Goal: Task Accomplishment & Management: Manage account settings

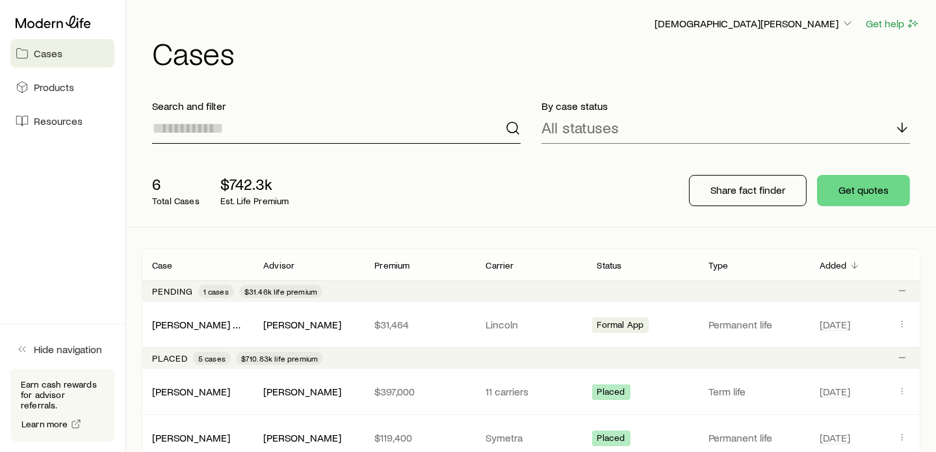
click at [185, 134] on input at bounding box center [336, 127] width 368 height 31
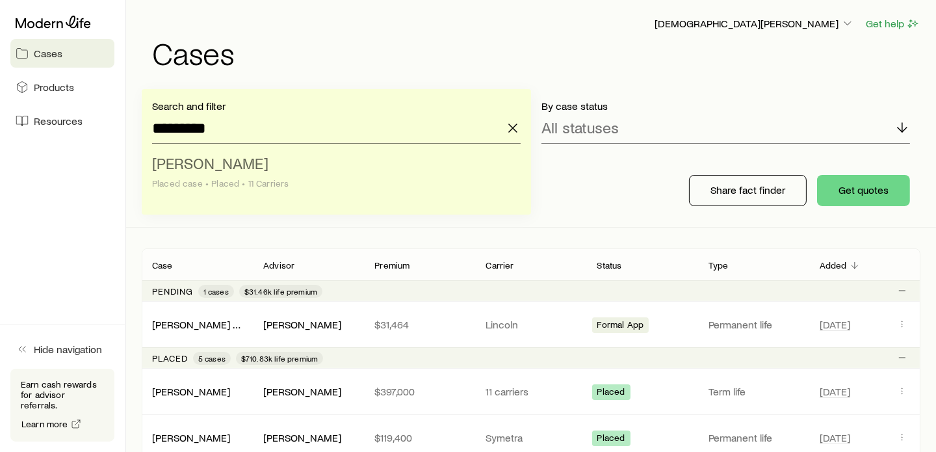
click at [251, 166] on span "[PERSON_NAME]" at bounding box center [210, 162] width 116 height 19
type input "**********"
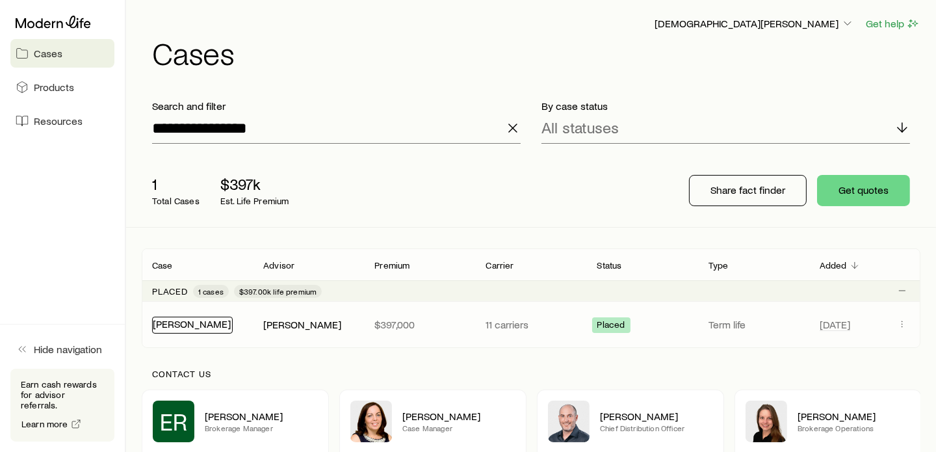
click at [168, 320] on link "[PERSON_NAME]" at bounding box center [192, 323] width 78 height 12
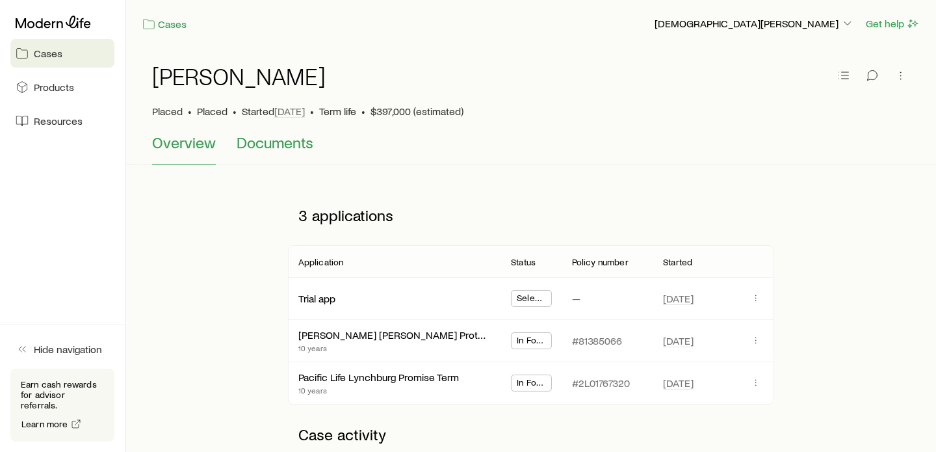
click at [286, 144] on span "Documents" at bounding box center [275, 142] width 77 height 18
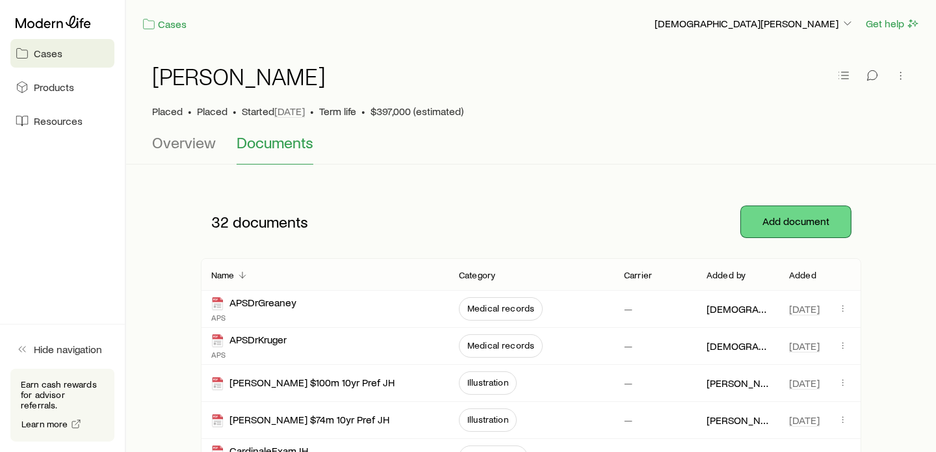
click at [792, 217] on button "Add document" at bounding box center [796, 221] width 110 height 31
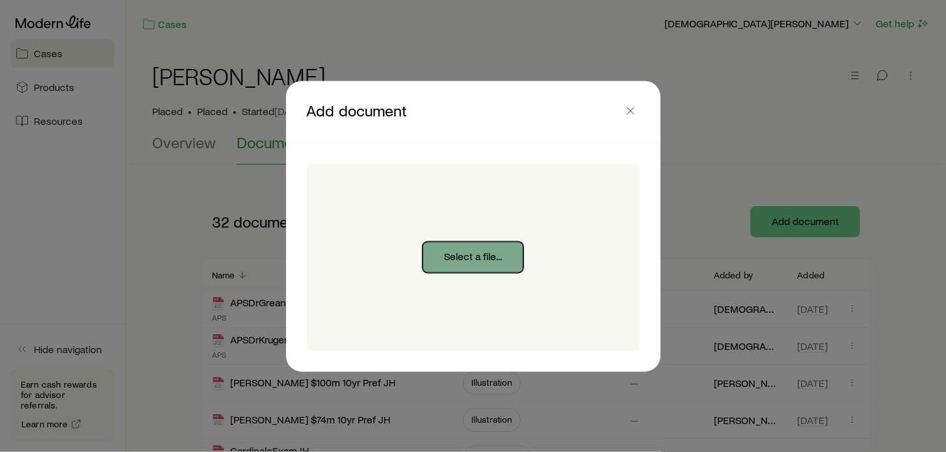
click at [455, 255] on button "Select a file..." at bounding box center [472, 256] width 101 height 31
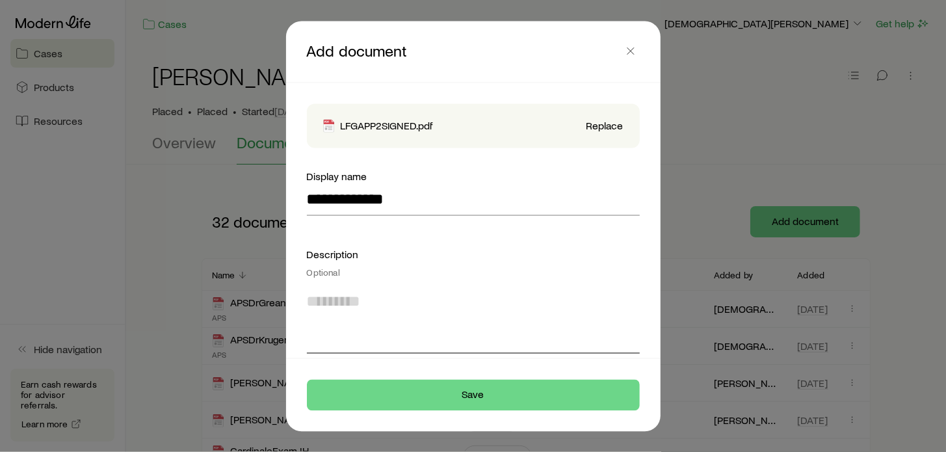
click at [400, 305] on textarea at bounding box center [473, 318] width 333 height 71
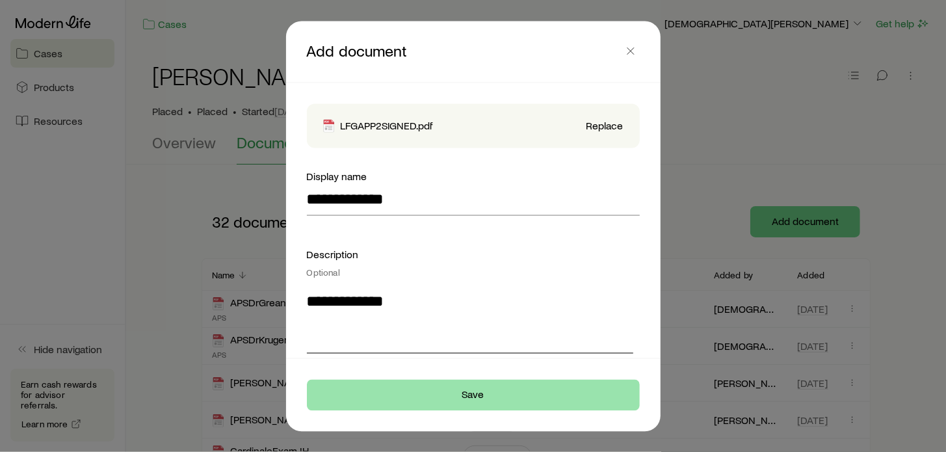
type textarea "**********"
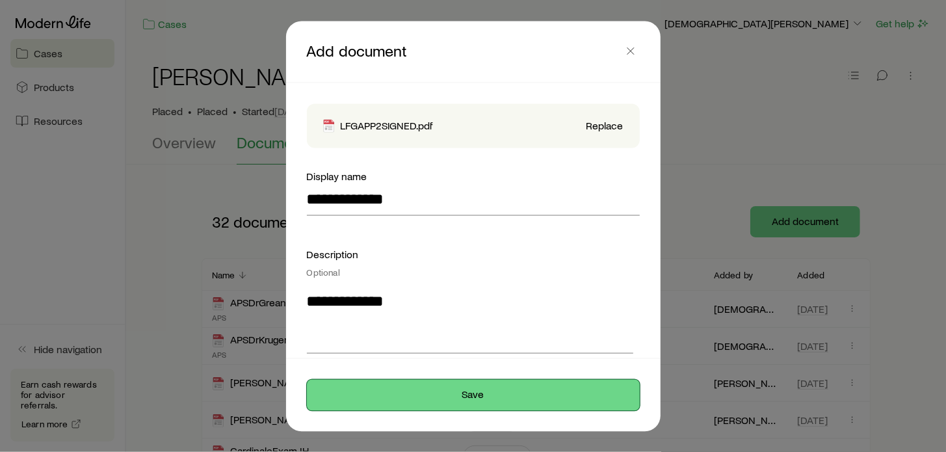
click at [462, 393] on button "Save" at bounding box center [473, 394] width 333 height 31
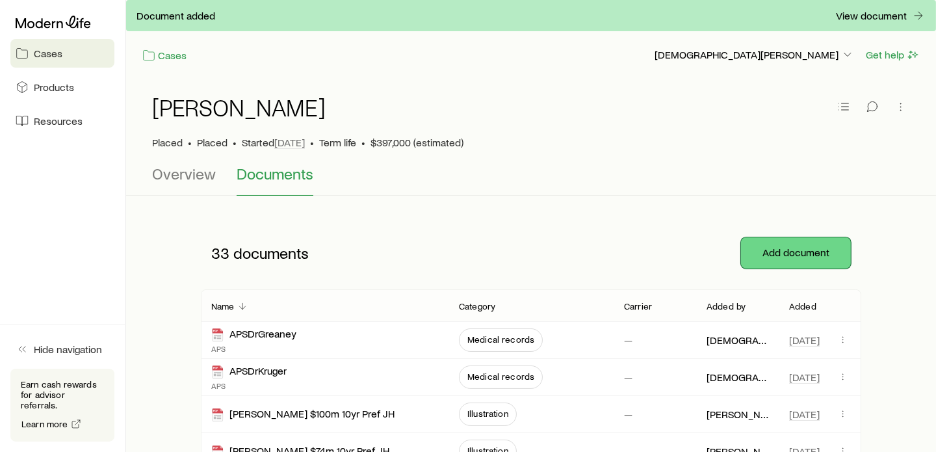
click at [784, 255] on button "Add document" at bounding box center [796, 252] width 110 height 31
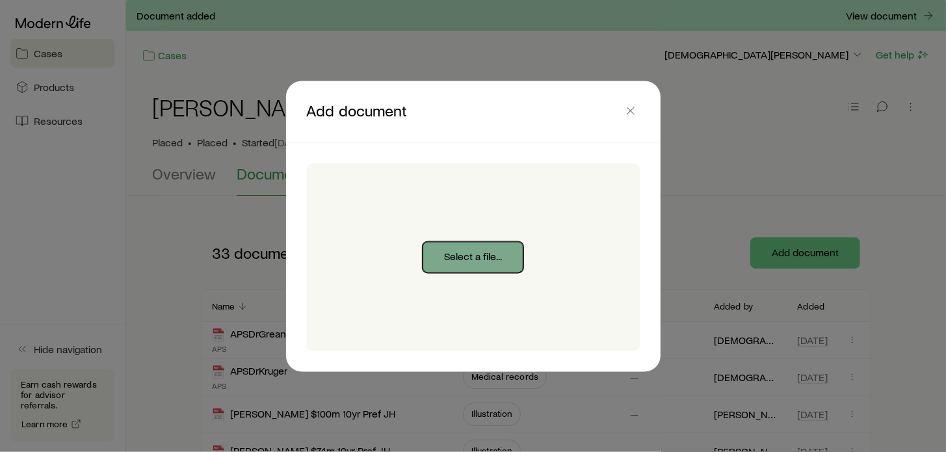
click at [477, 254] on button "Select a file..." at bounding box center [472, 256] width 101 height 31
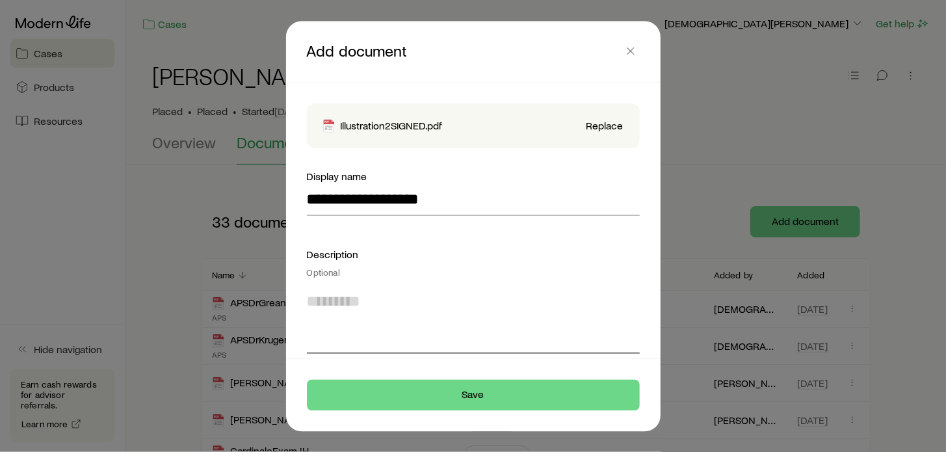
click at [432, 296] on textarea at bounding box center [473, 318] width 333 height 71
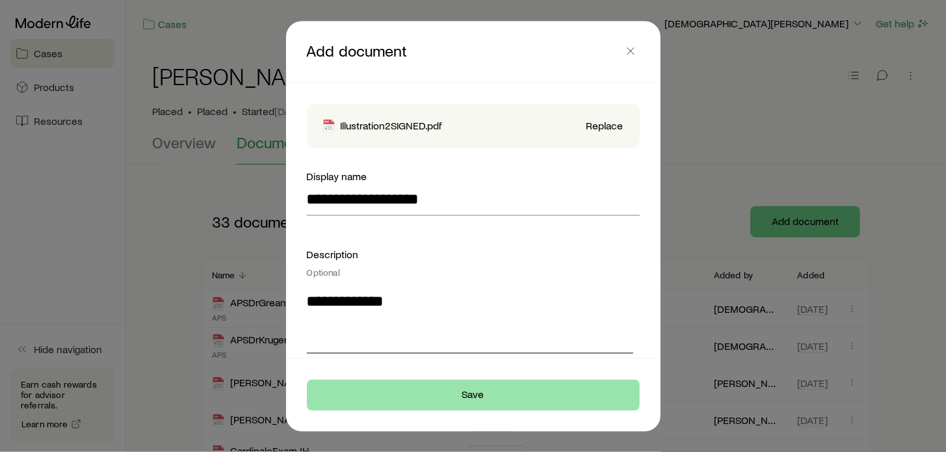
type textarea "**********"
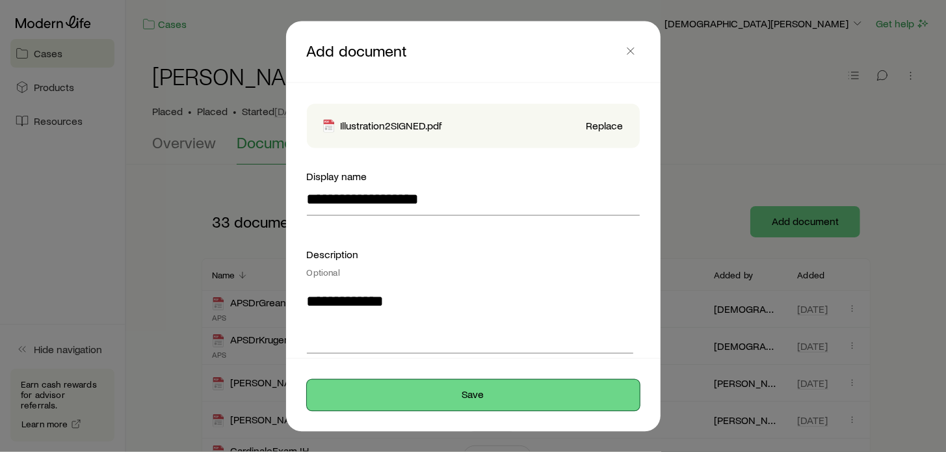
click at [472, 392] on button "Save" at bounding box center [473, 394] width 333 height 31
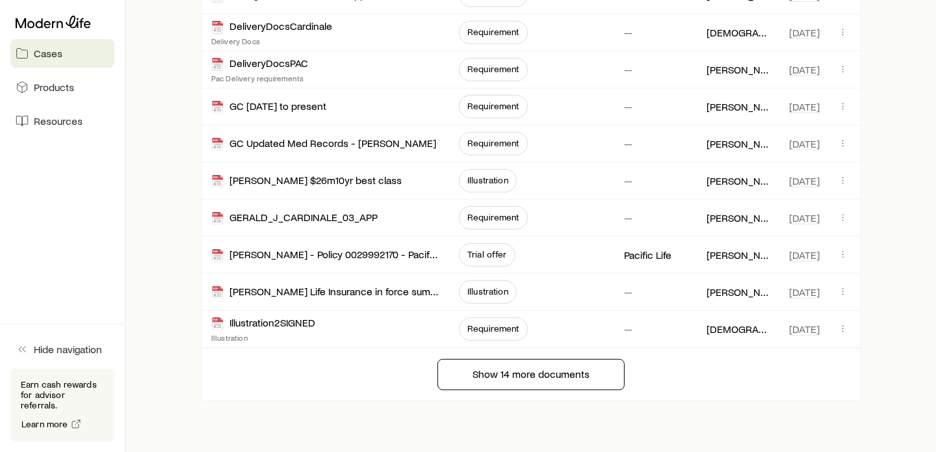
scroll to position [737, 0]
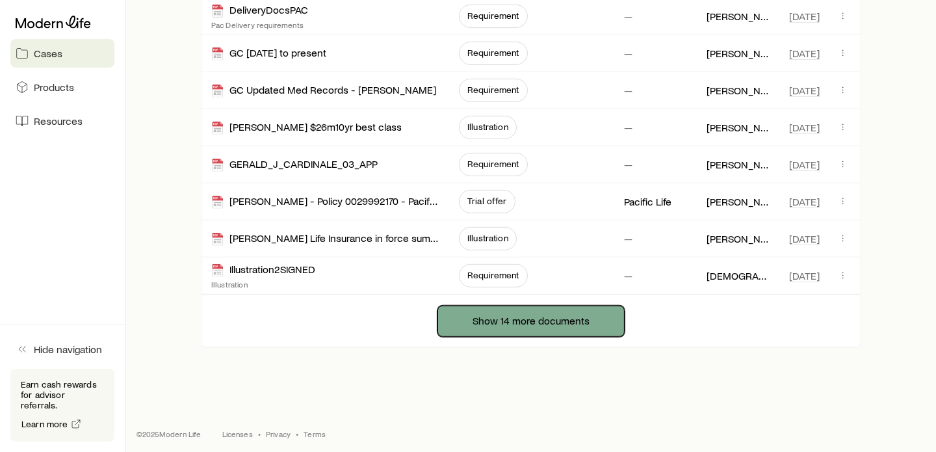
click at [508, 322] on button "Show 14 more documents" at bounding box center [530, 320] width 187 height 31
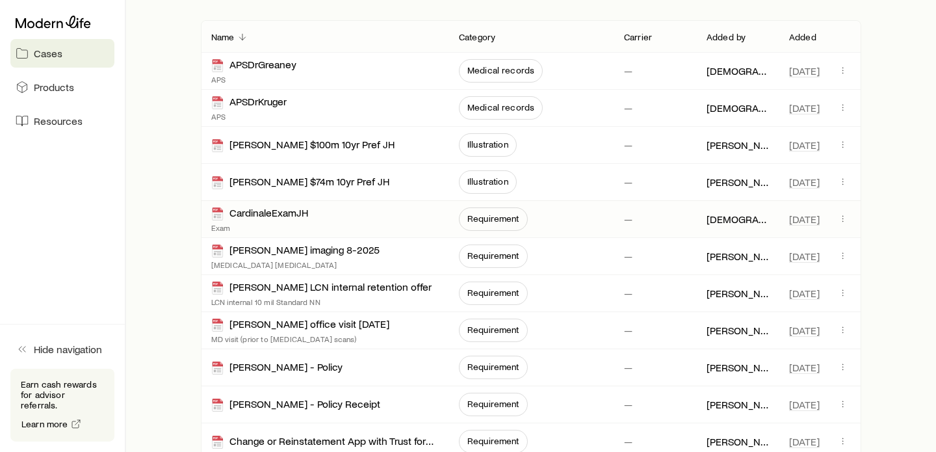
scroll to position [87, 0]
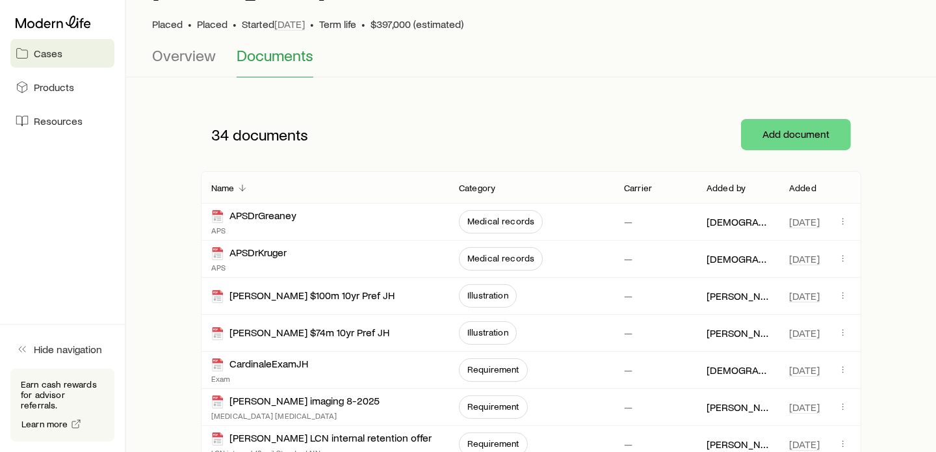
click at [800, 185] on p "Added" at bounding box center [802, 188] width 27 height 10
